Goal: Check status: Check status

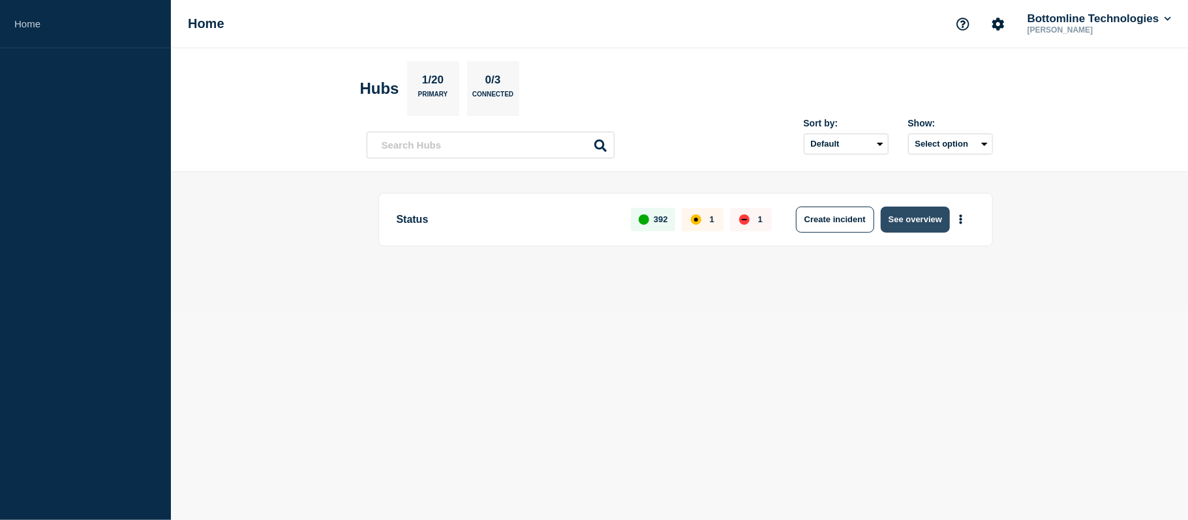
click at [890, 215] on button "See overview" at bounding box center [914, 220] width 69 height 26
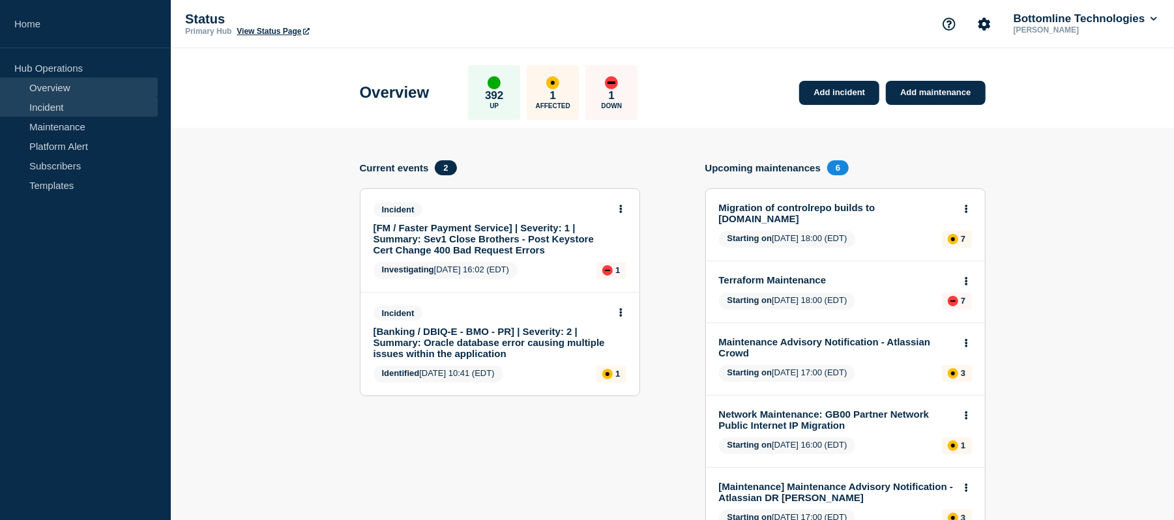
click at [69, 110] on link "Incident" at bounding box center [79, 107] width 158 height 20
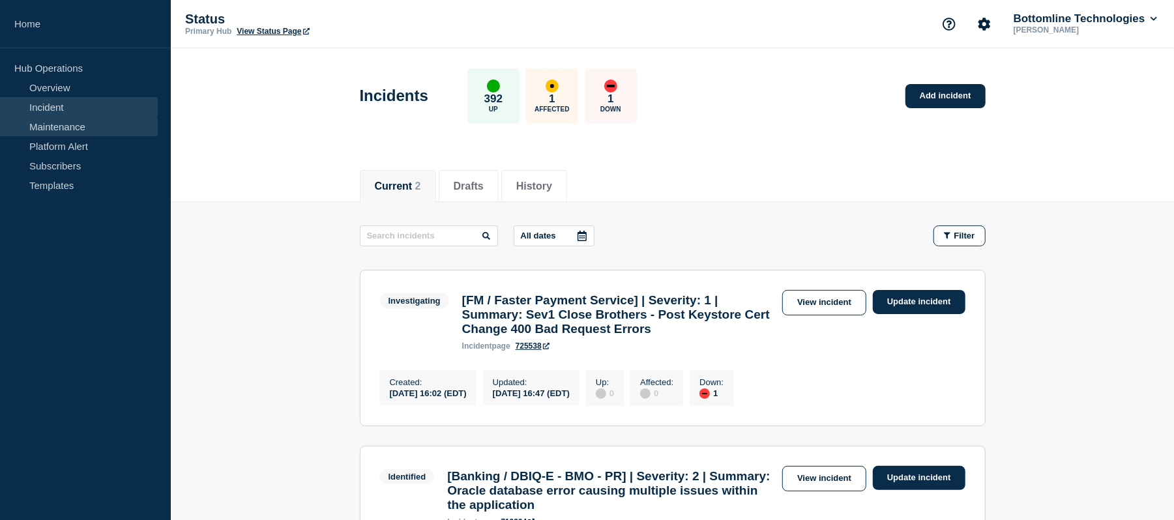
click at [52, 127] on link "Maintenance" at bounding box center [79, 127] width 158 height 20
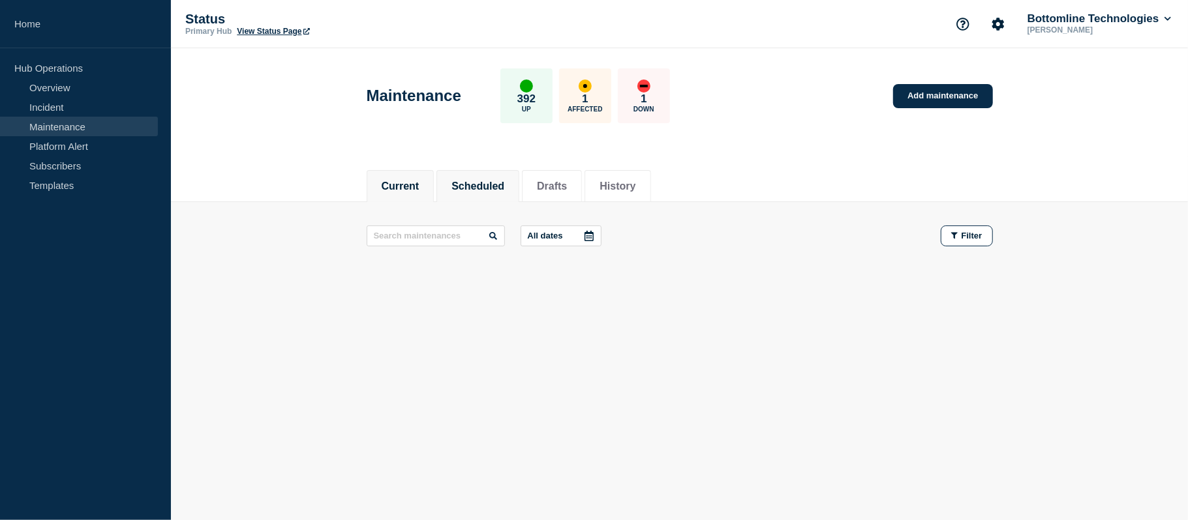
click at [488, 181] on button "Scheduled" at bounding box center [477, 187] width 53 height 12
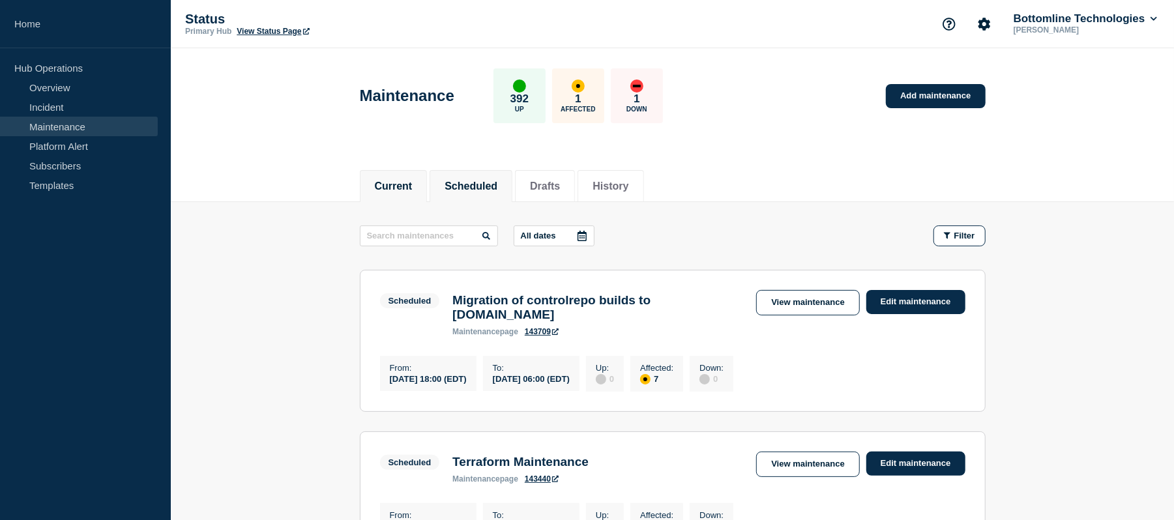
click at [410, 199] on li "Current" at bounding box center [394, 186] width 68 height 32
